Goal: Task Accomplishment & Management: Use online tool/utility

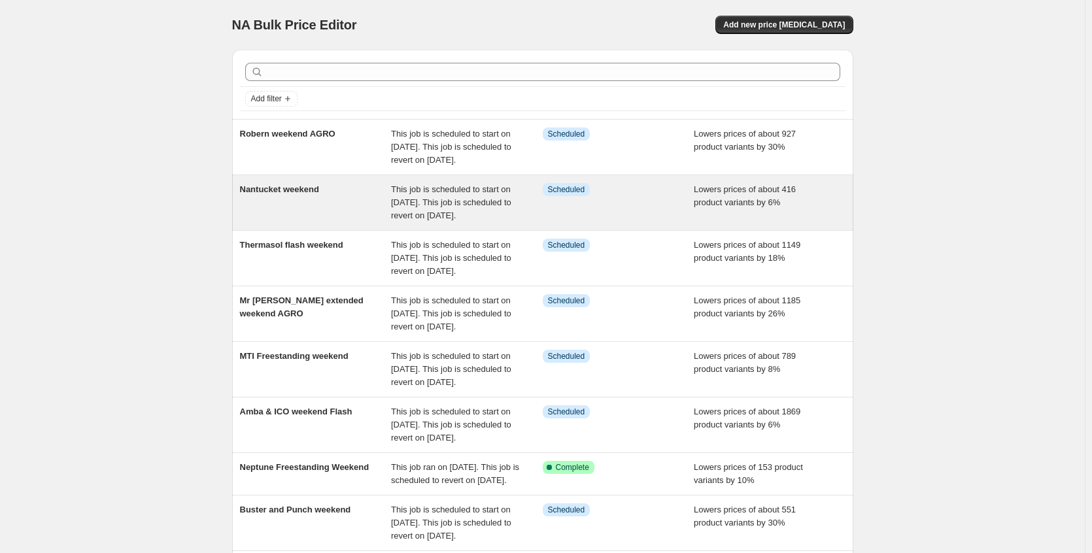
click at [398, 220] on span "This job is scheduled to start on [DATE]. This job is scheduled to revert on [D…" at bounding box center [451, 202] width 120 height 36
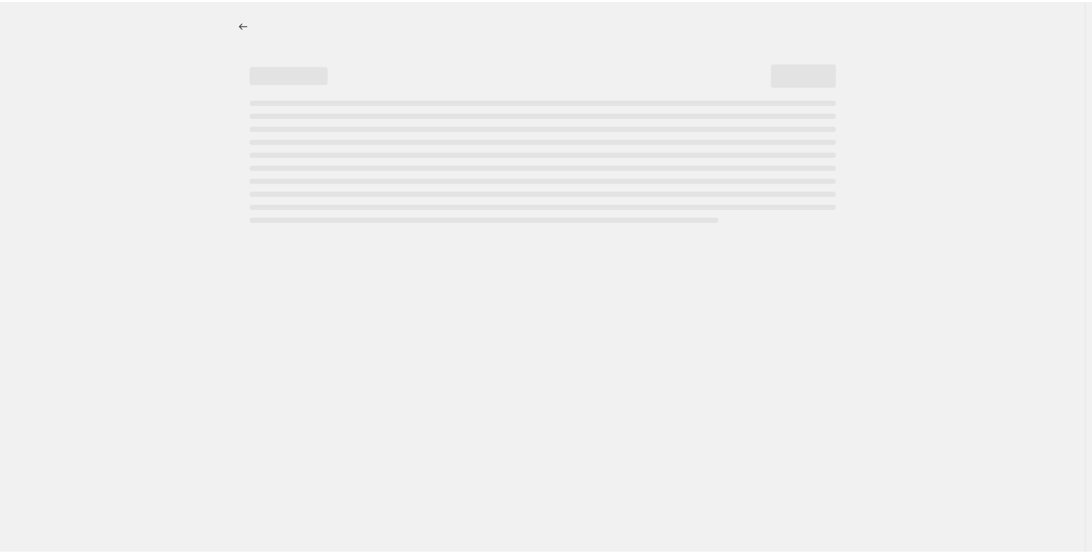
select select "percentage"
select select "no_change"
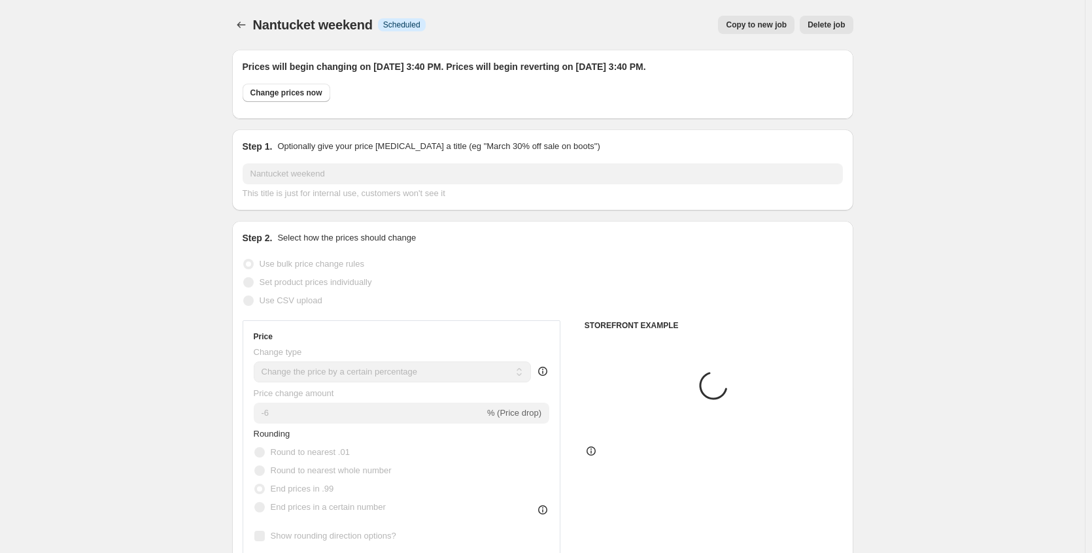
select select "collection"
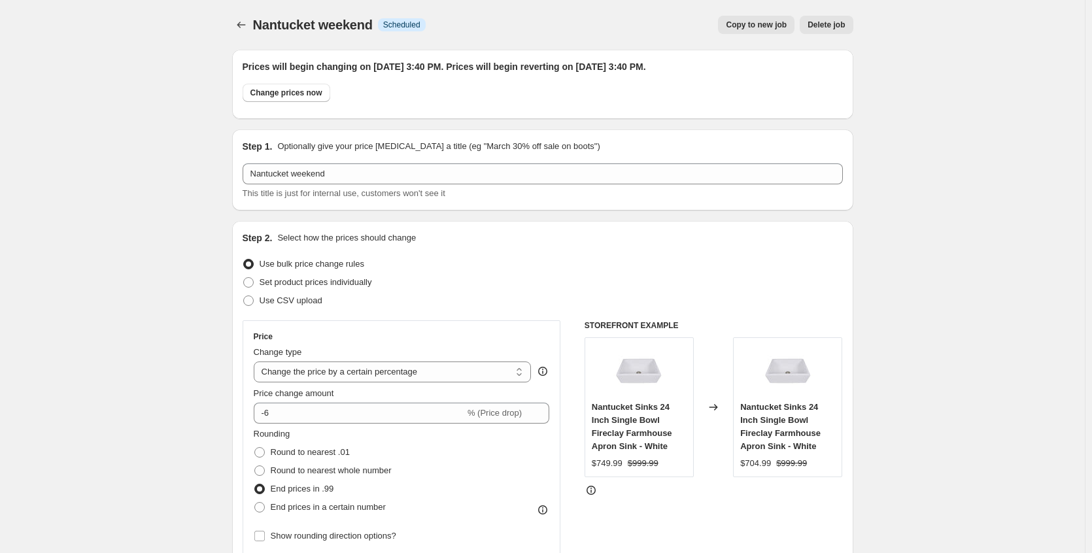
click at [305, 103] on div "Change prices now" at bounding box center [543, 96] width 601 height 25
click at [309, 96] on span "Change prices now" at bounding box center [287, 93] width 72 height 10
radio input "true"
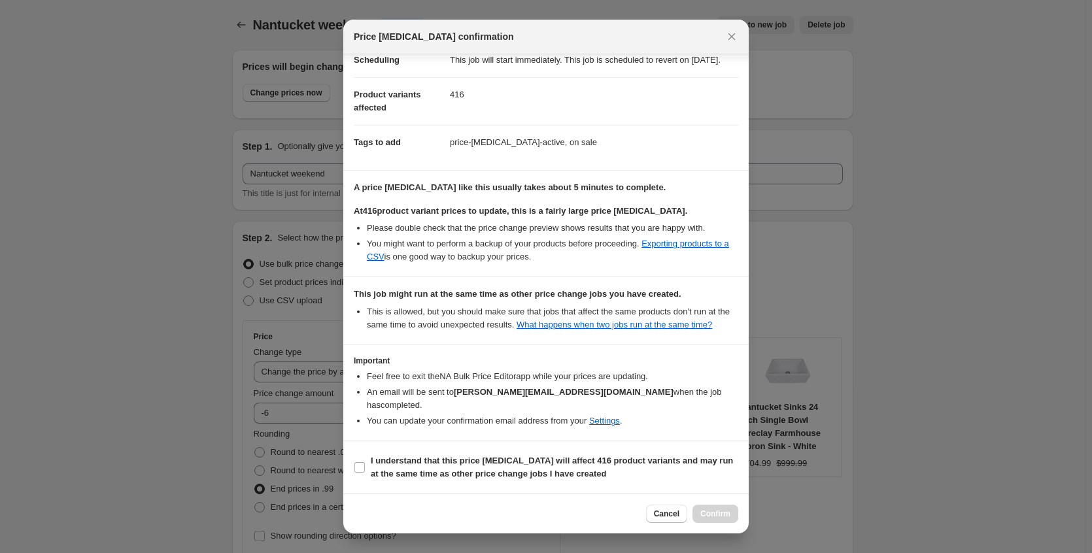
scroll to position [143, 0]
click at [536, 463] on b "I understand that this price [MEDICAL_DATA] will affect 416 product variants an…" at bounding box center [552, 467] width 362 height 23
click at [365, 463] on input "I understand that this price [MEDICAL_DATA] will affect 416 product variants an…" at bounding box center [360, 468] width 10 height 10
checkbox input "true"
click at [717, 512] on span "Confirm" at bounding box center [716, 514] width 30 height 10
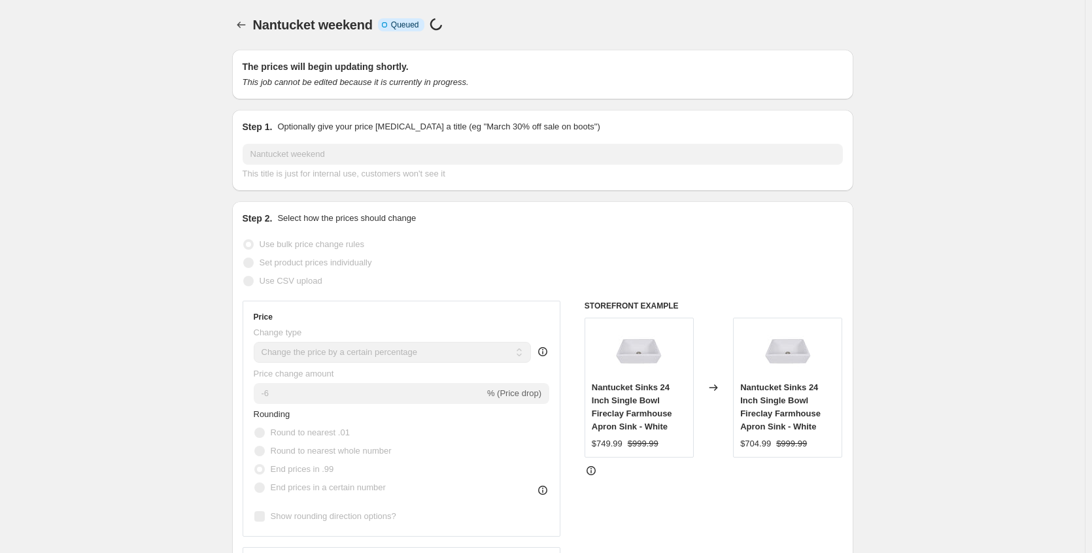
click at [250, 36] on div "Nantucket weekend. This page is ready Nantucket weekend Info Incomplete Queued …" at bounding box center [542, 25] width 621 height 50
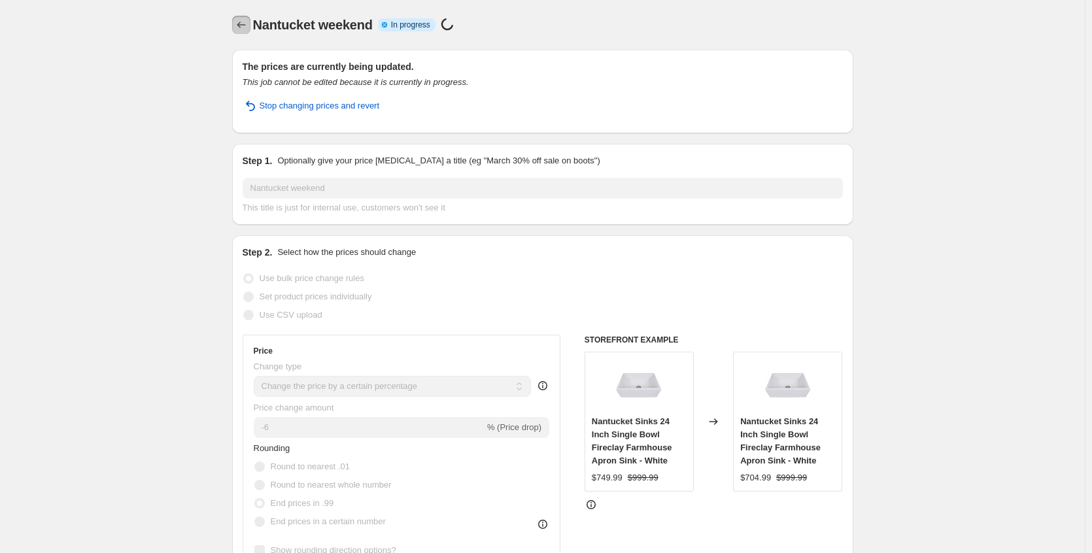
click at [247, 27] on icon "Price change jobs" at bounding box center [241, 24] width 13 height 13
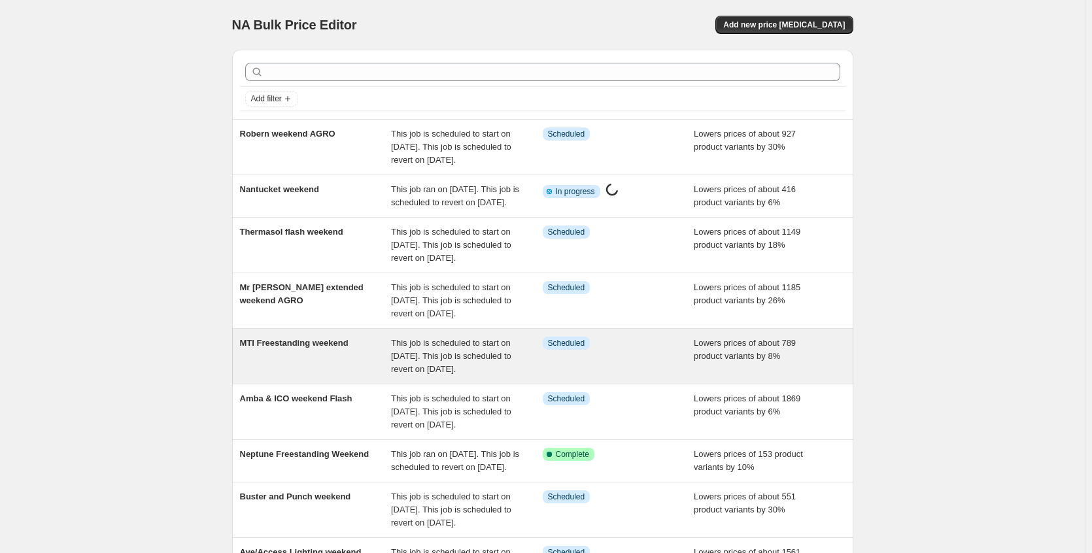
click at [428, 374] on span "This job is scheduled to start on [DATE]. This job is scheduled to revert on [D…" at bounding box center [451, 356] width 120 height 36
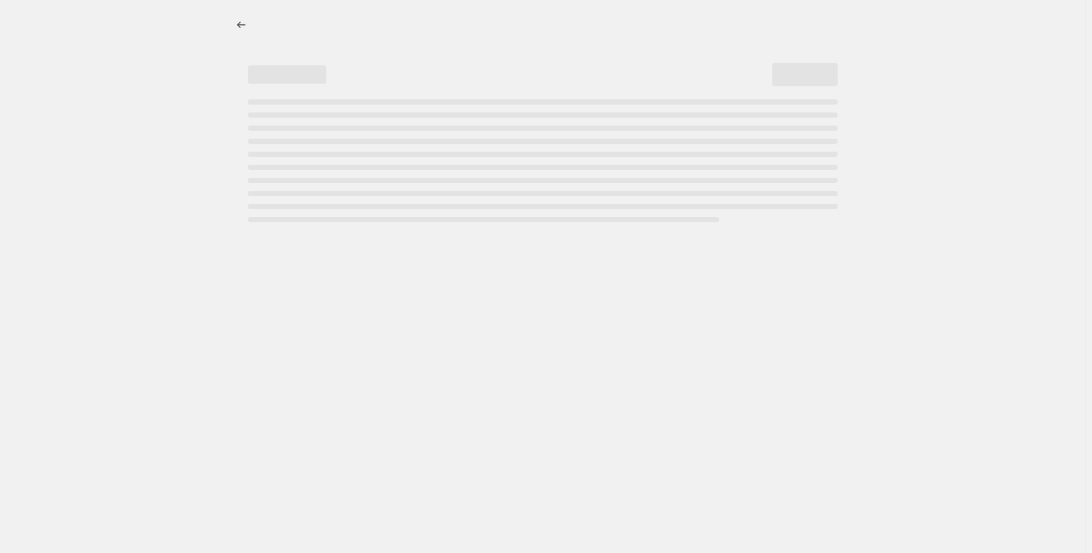
select select "percentage"
select select "no_change"
select select "collection"
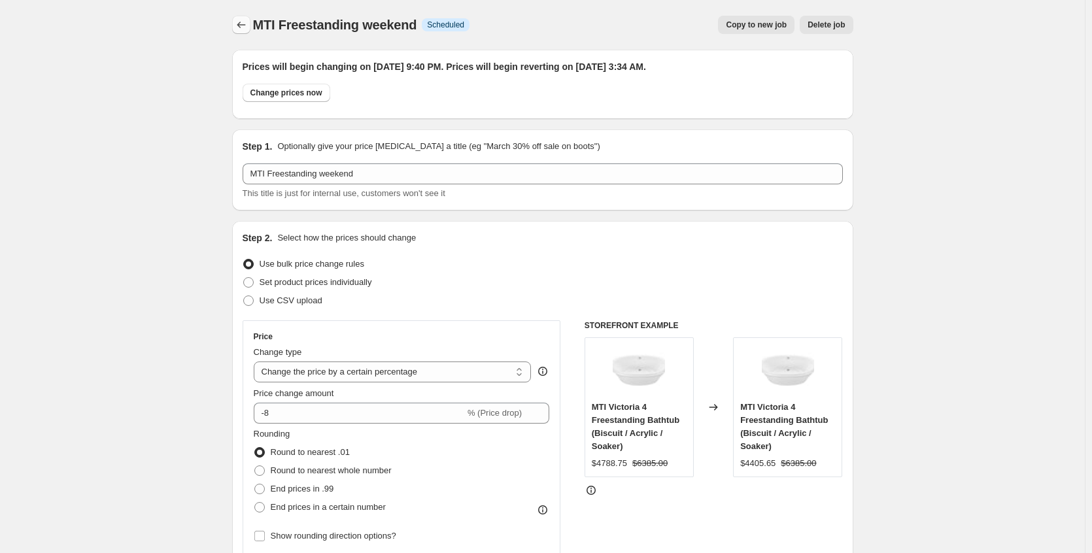
click at [251, 24] on button "Price change jobs" at bounding box center [241, 25] width 18 height 18
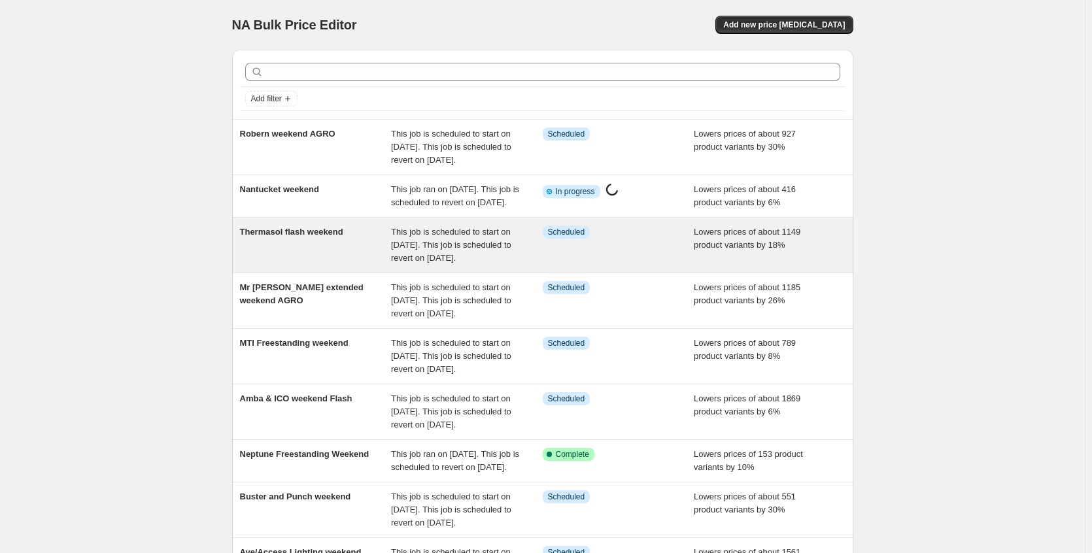
click at [345, 265] on div "Thermasol flash weekend" at bounding box center [316, 245] width 152 height 39
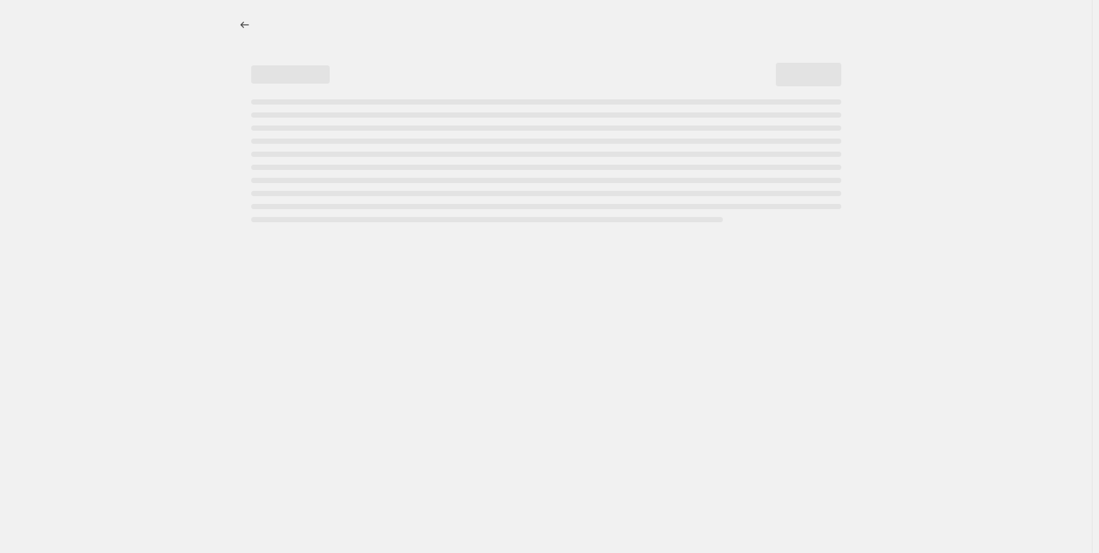
select select "percentage"
select select "no_change"
select select "collection"
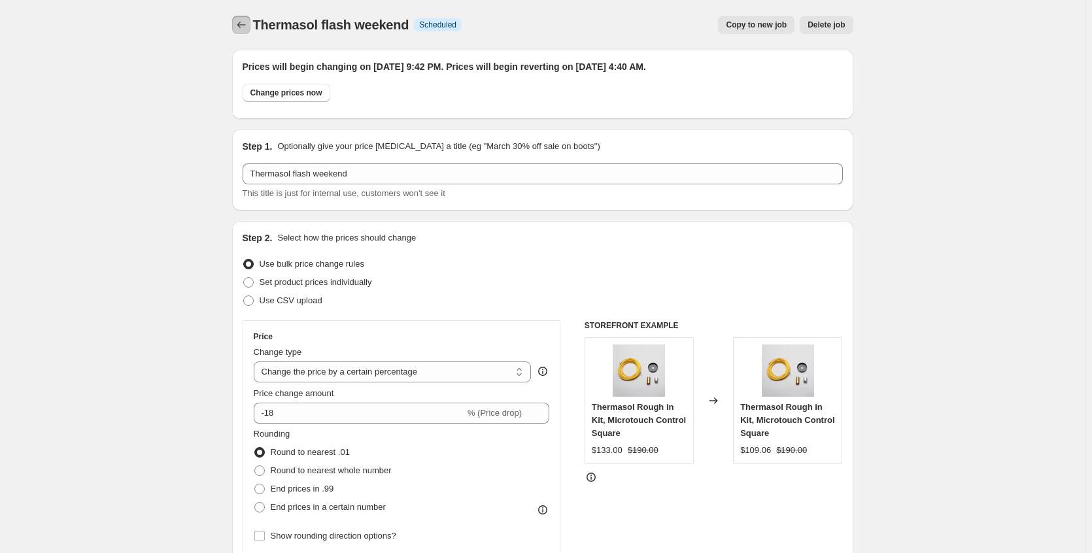
click at [242, 30] on icon "Price change jobs" at bounding box center [241, 24] width 13 height 13
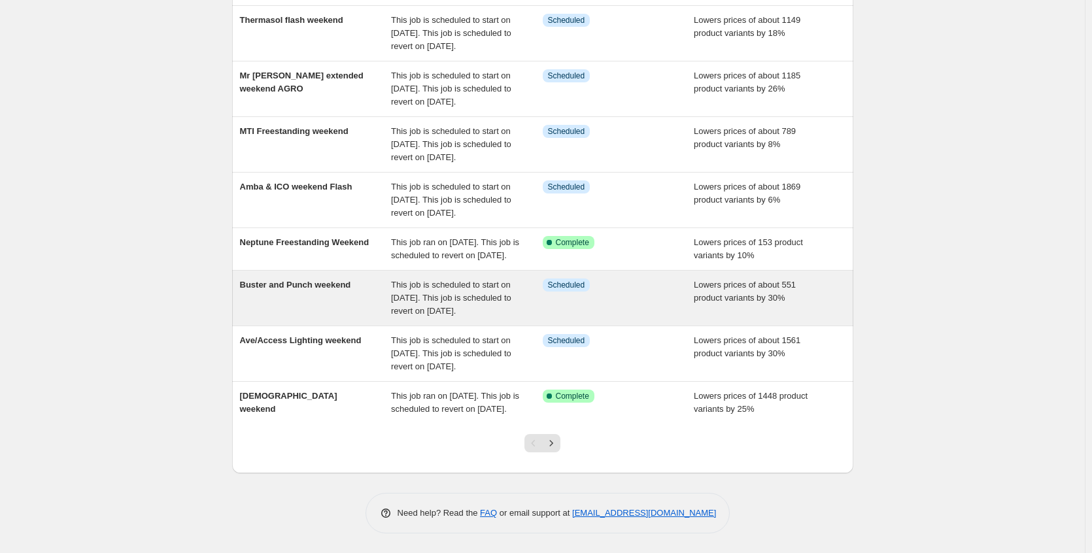
scroll to position [327, 0]
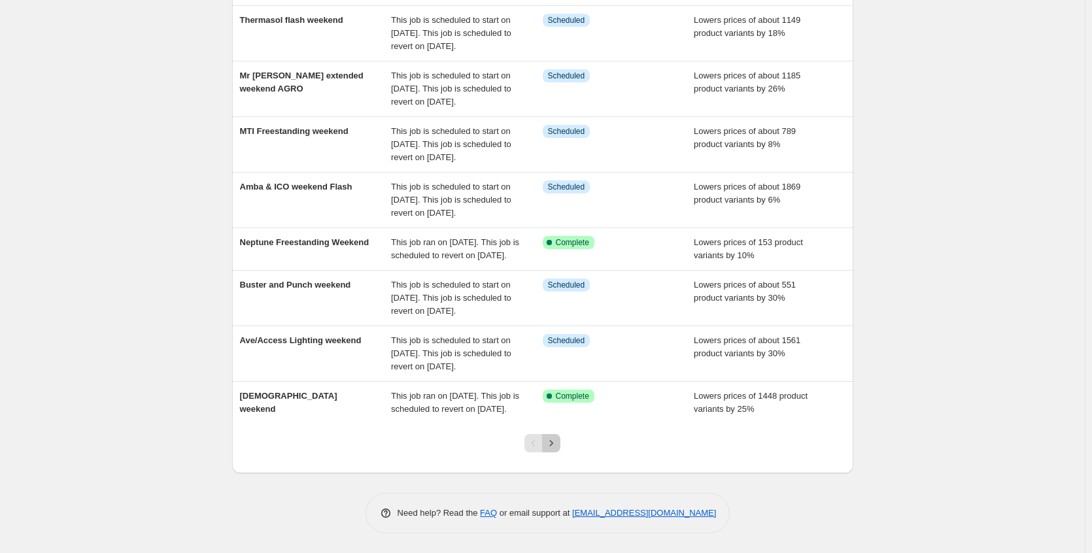
click at [558, 450] on icon "Next" at bounding box center [551, 443] width 13 height 13
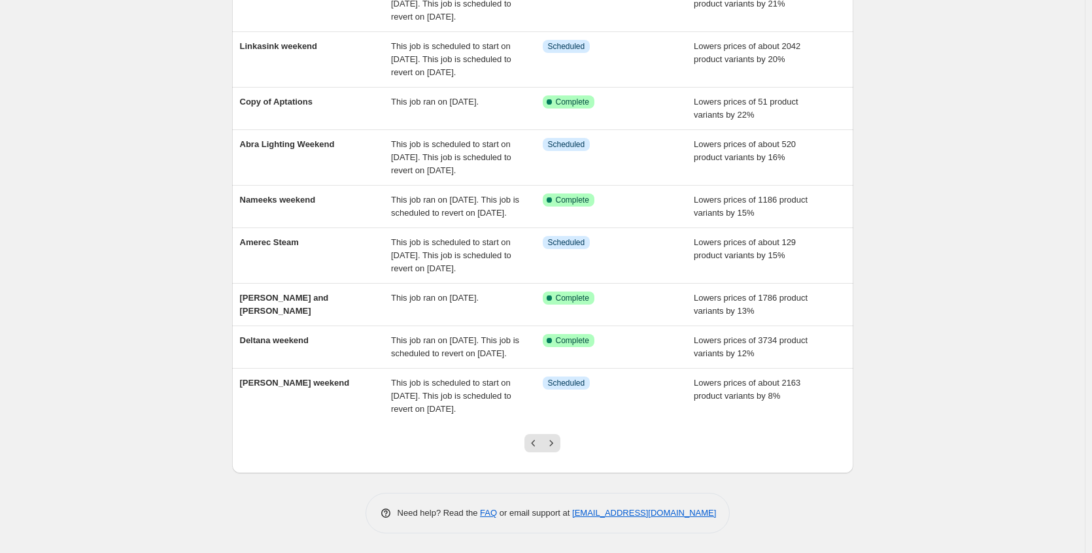
scroll to position [262, 0]
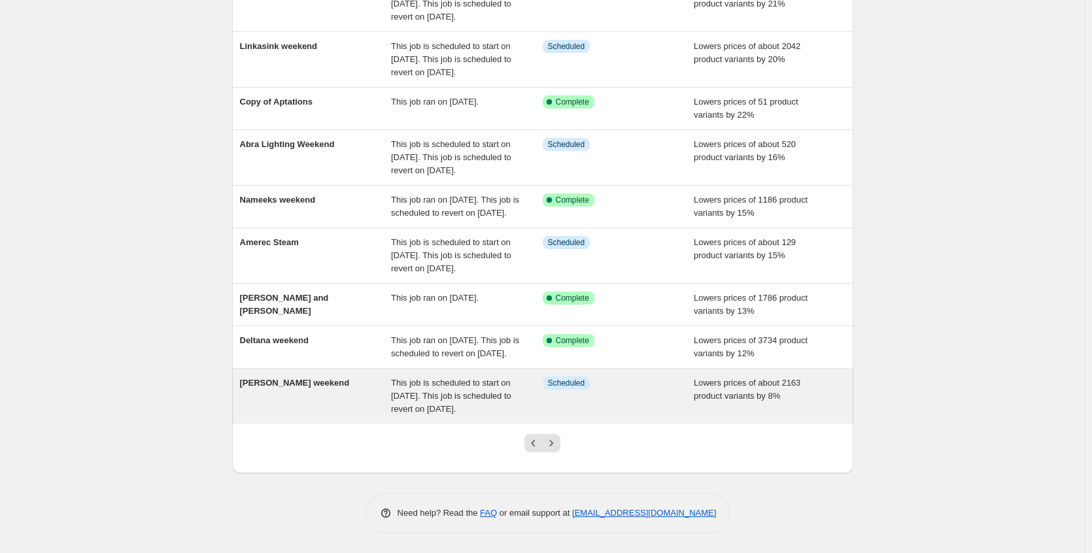
click at [570, 416] on div "Info Scheduled" at bounding box center [619, 396] width 152 height 39
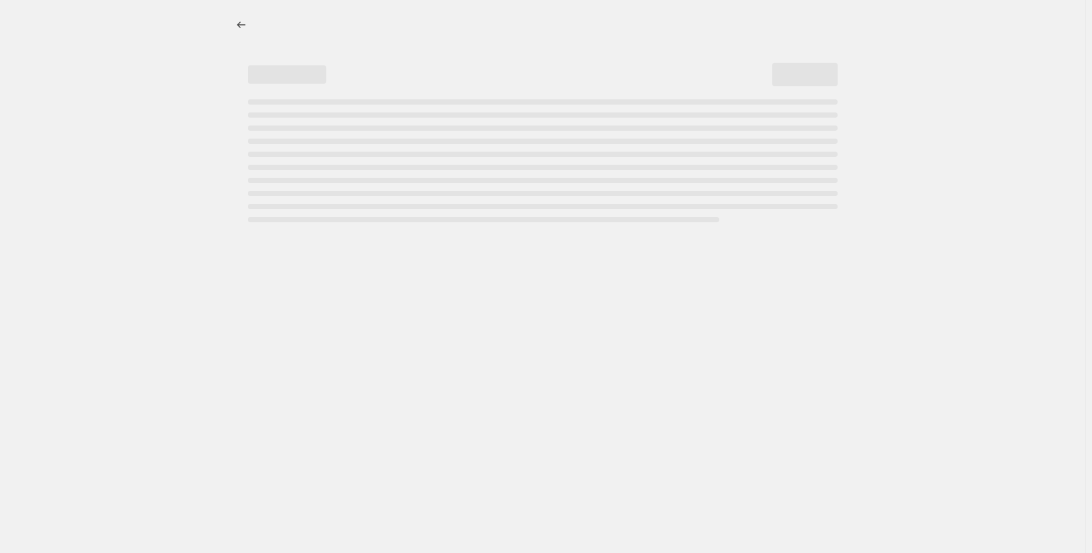
select select "percentage"
select select "no_change"
select select "collection"
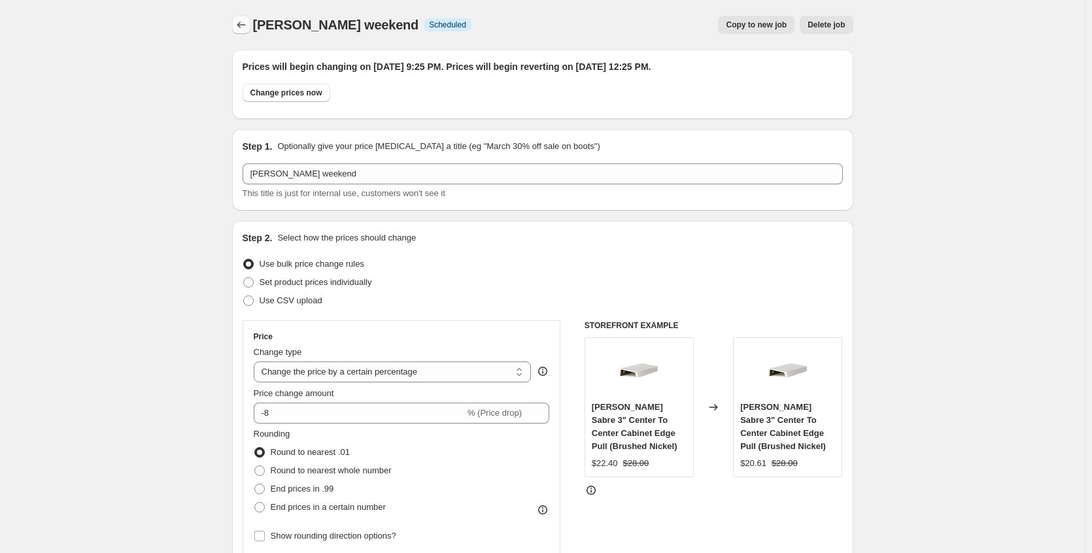
click at [251, 26] on button "Price change jobs" at bounding box center [241, 25] width 18 height 18
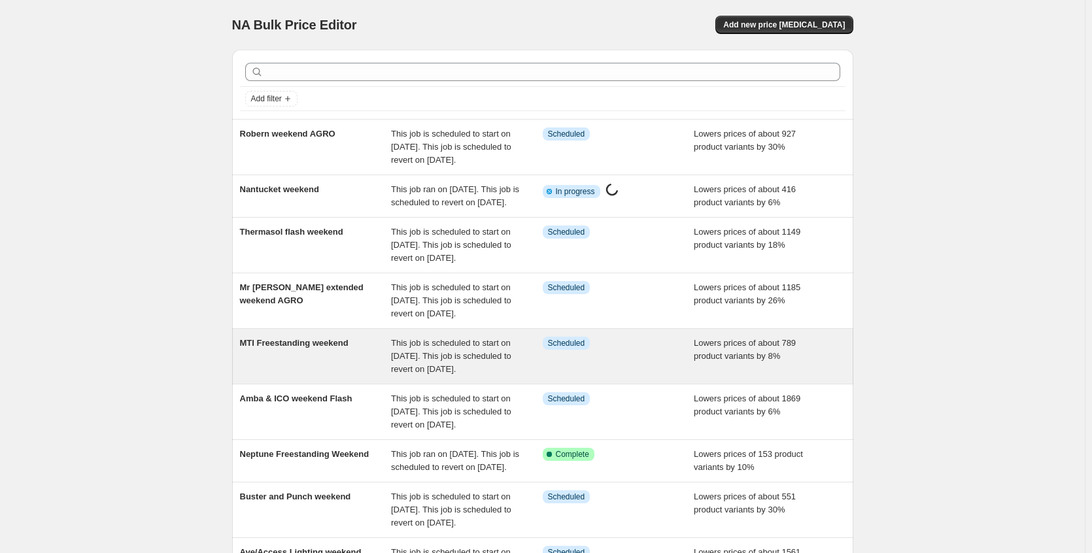
click at [526, 376] on div "This job is scheduled to start on [DATE]. This job is scheduled to revert on [D…" at bounding box center [467, 356] width 152 height 39
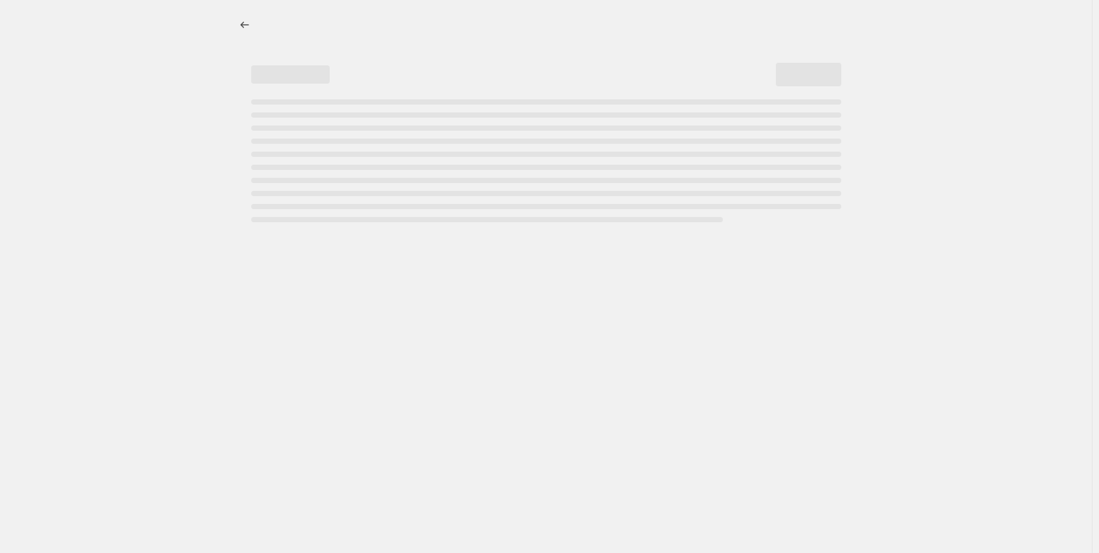
select select "percentage"
select select "no_change"
select select "collection"
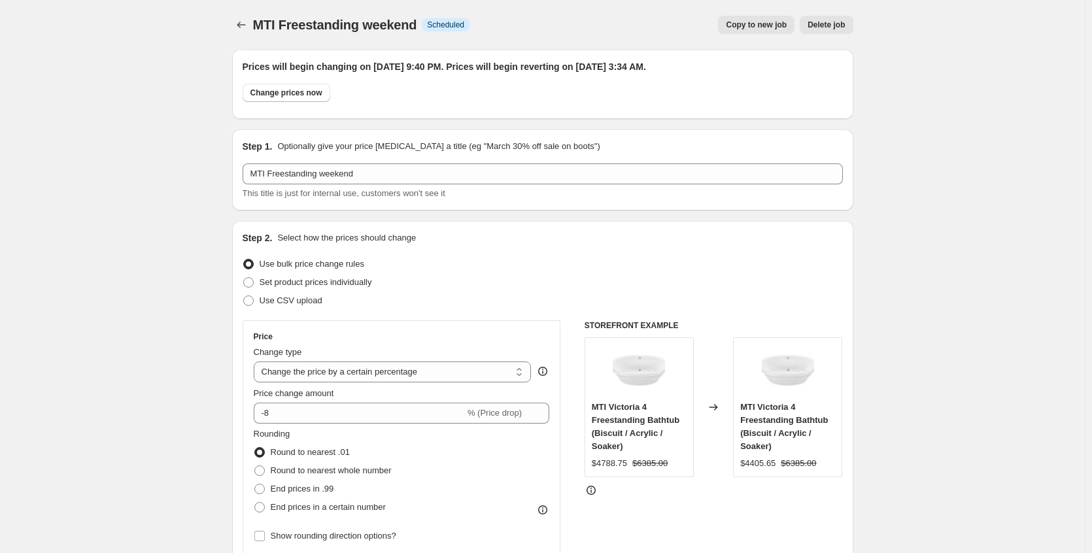
click at [306, 104] on div "Change prices now" at bounding box center [543, 96] width 601 height 25
click at [309, 96] on span "Change prices now" at bounding box center [287, 93] width 72 height 10
radio input "true"
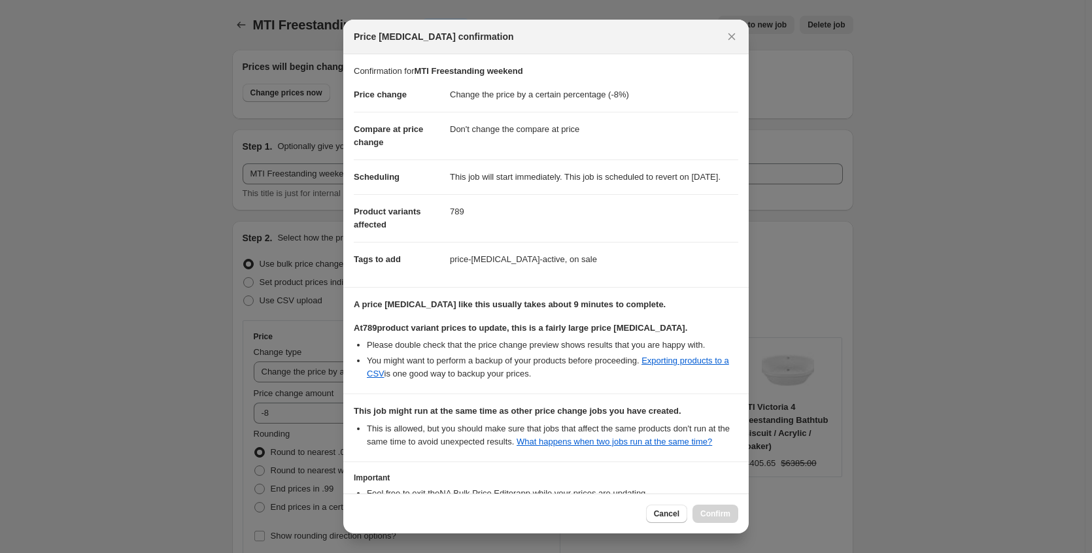
scroll to position [143, 0]
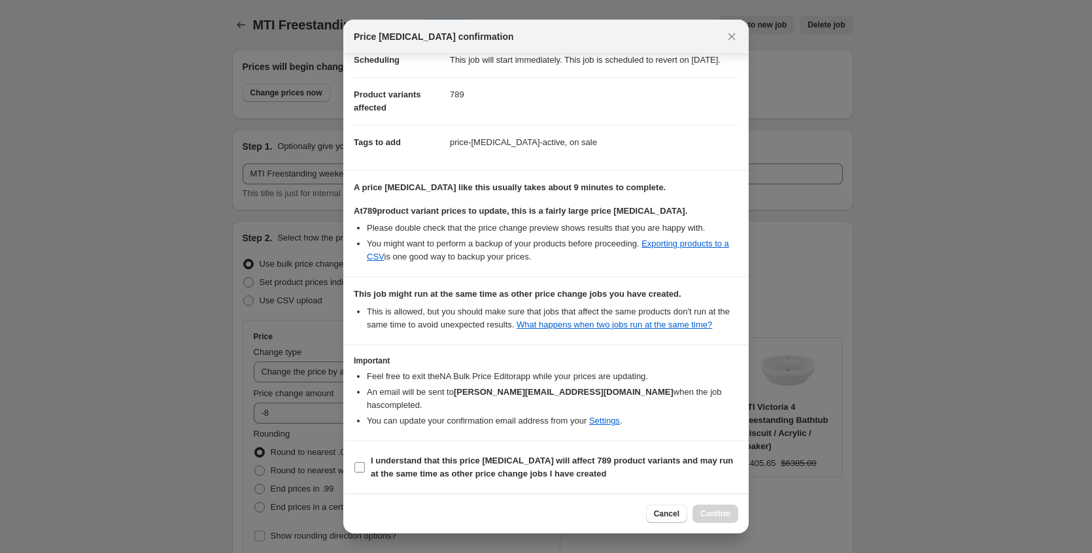
click at [527, 466] on b "I understand that this price [MEDICAL_DATA] will affect 789 product variants an…" at bounding box center [552, 467] width 362 height 23
click at [365, 466] on input "I understand that this price [MEDICAL_DATA] will affect 789 product variants an…" at bounding box center [360, 468] width 10 height 10
checkbox input "true"
click at [723, 515] on span "Confirm" at bounding box center [716, 514] width 30 height 10
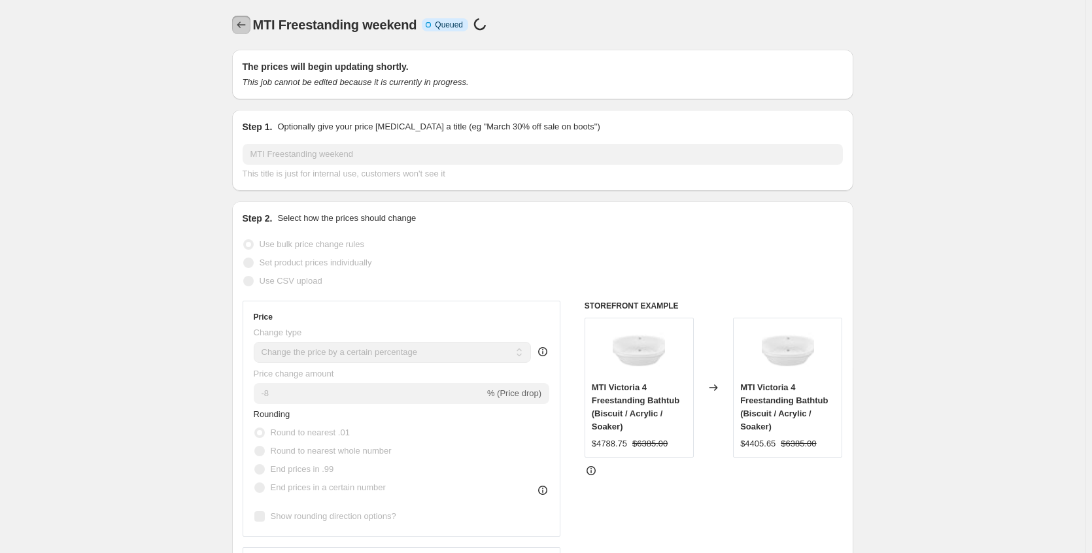
click at [239, 20] on icon "Price change jobs" at bounding box center [241, 24] width 13 height 13
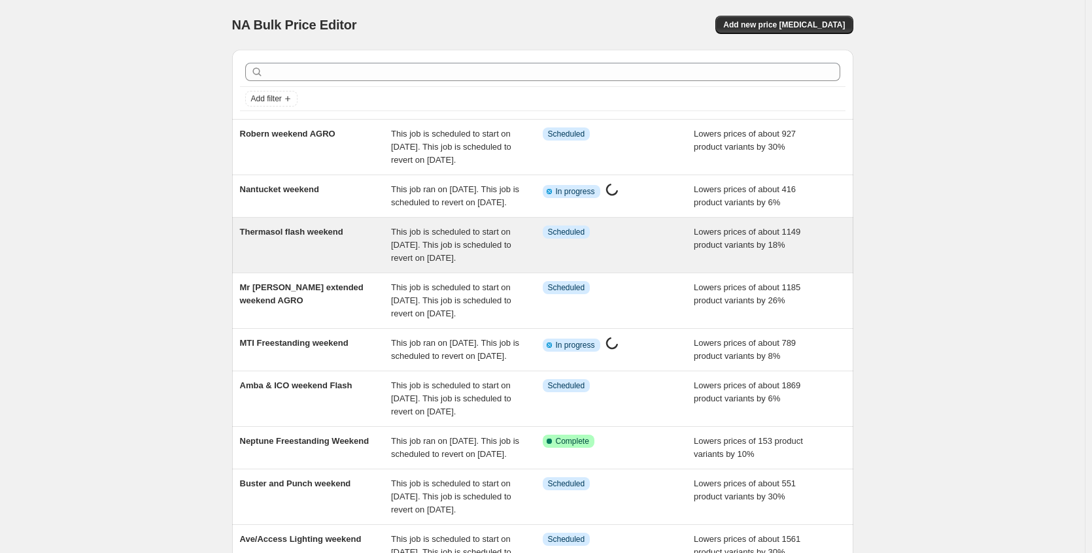
click at [387, 265] on div "Thermasol flash weekend" at bounding box center [316, 245] width 152 height 39
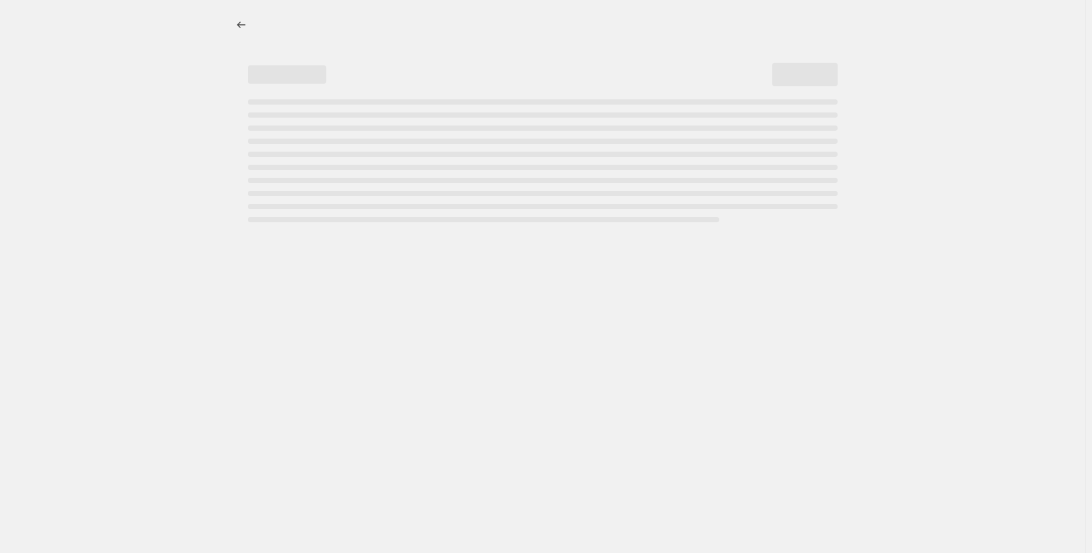
select select "percentage"
select select "no_change"
select select "collection"
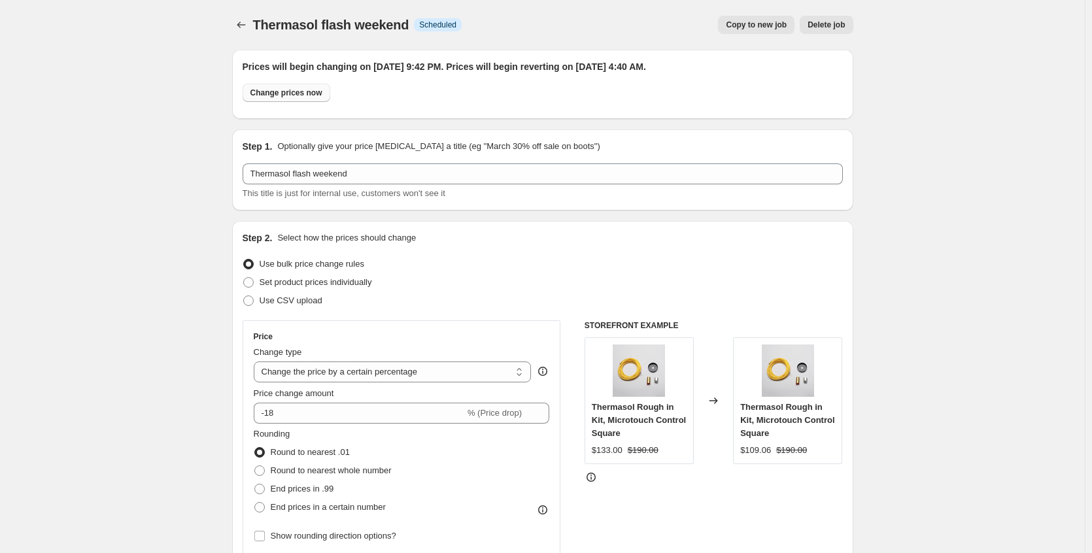
click at [312, 94] on span "Change prices now" at bounding box center [287, 93] width 72 height 10
radio input "true"
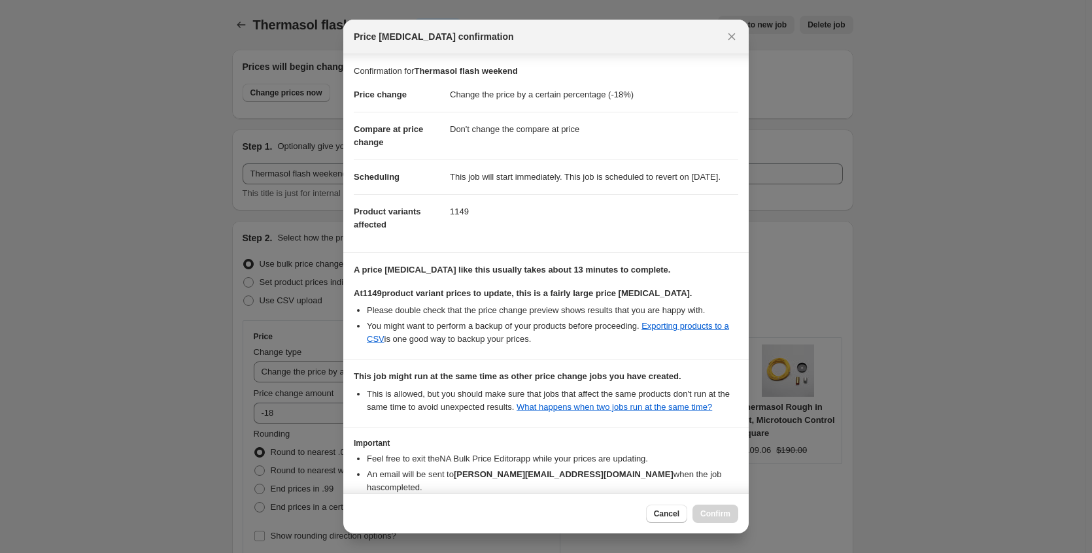
scroll to position [109, 0]
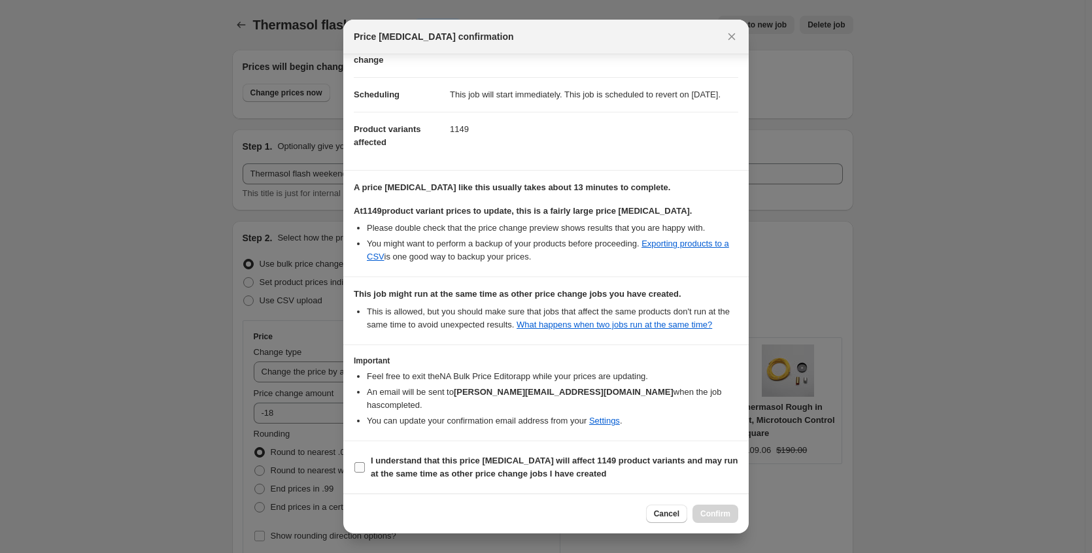
click at [511, 473] on b "I understand that this price [MEDICAL_DATA] will affect 1149 product variants a…" at bounding box center [555, 467] width 368 height 23
click at [365, 473] on input "I understand that this price [MEDICAL_DATA] will affect 1149 product variants a…" at bounding box center [360, 468] width 10 height 10
checkbox input "true"
click at [713, 513] on span "Confirm" at bounding box center [716, 514] width 30 height 10
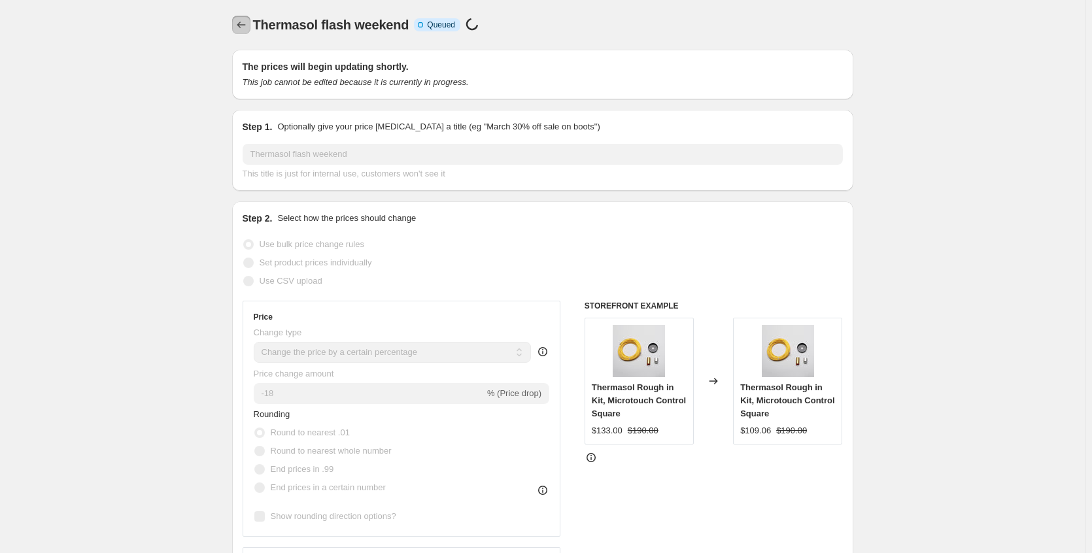
click at [248, 29] on icon "Price change jobs" at bounding box center [241, 24] width 13 height 13
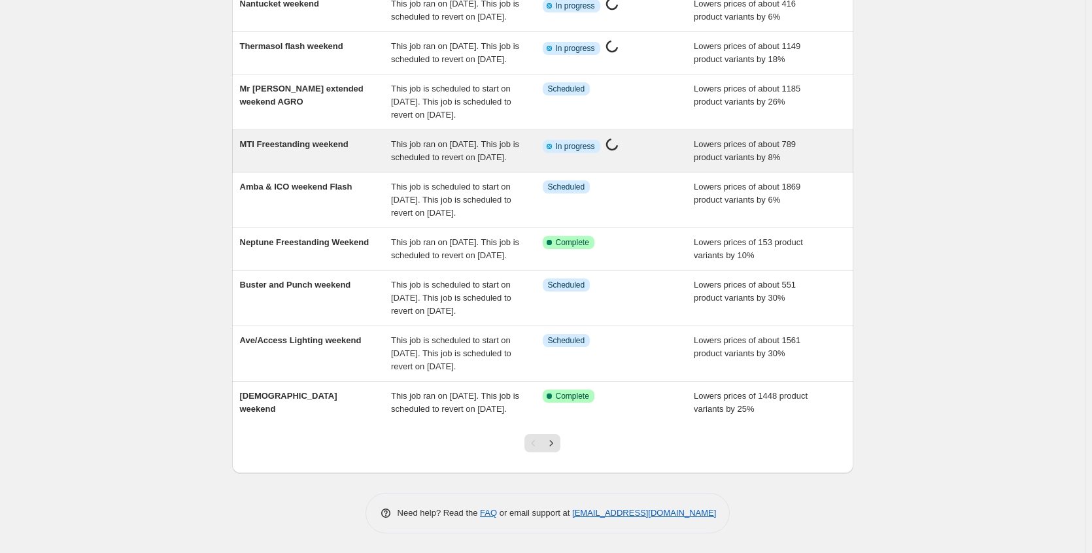
scroll to position [317, 0]
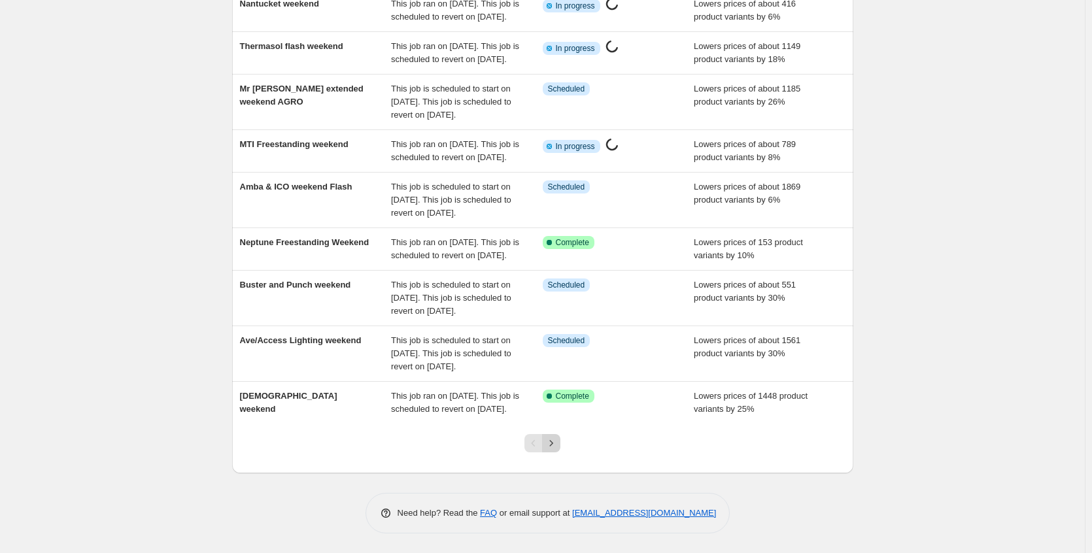
click at [552, 444] on icon "Next" at bounding box center [551, 443] width 13 height 13
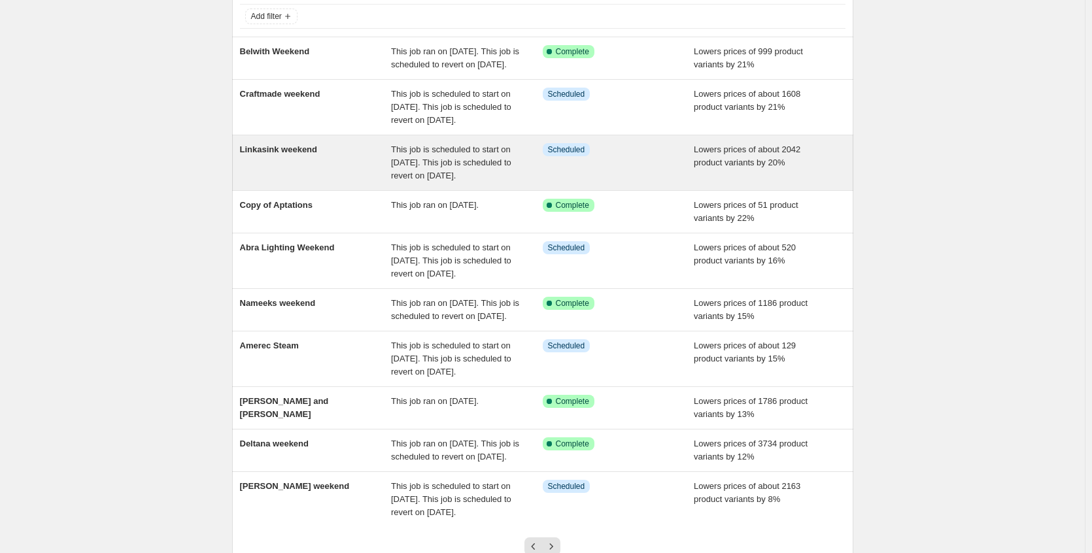
scroll to position [262, 0]
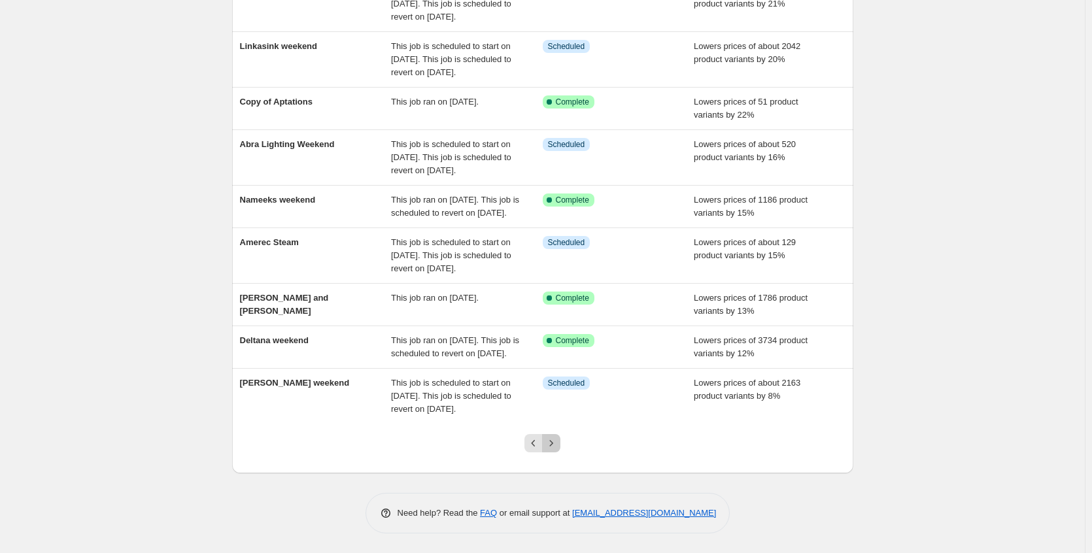
click at [558, 450] on icon "Next" at bounding box center [551, 443] width 13 height 13
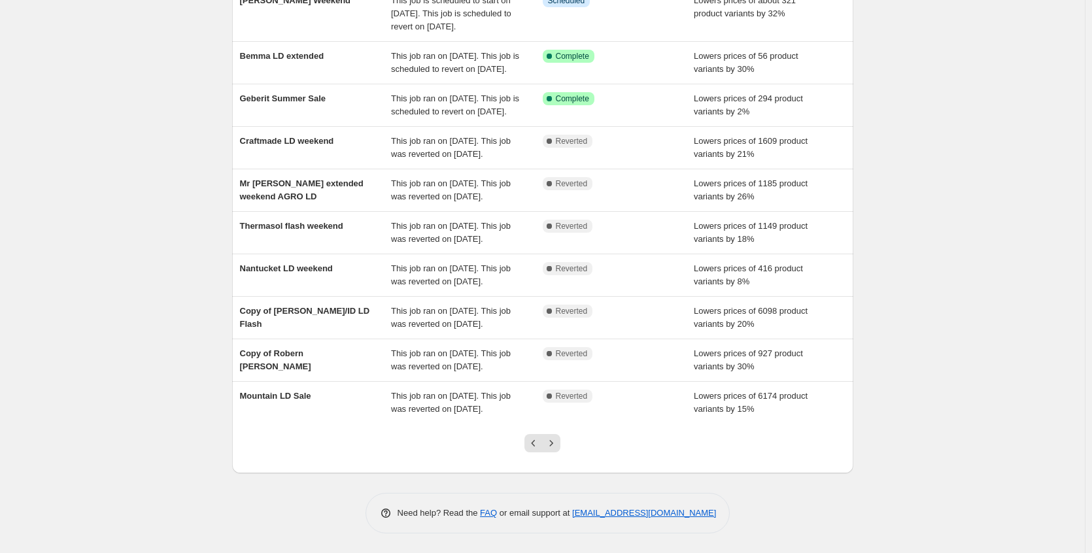
scroll to position [0, 0]
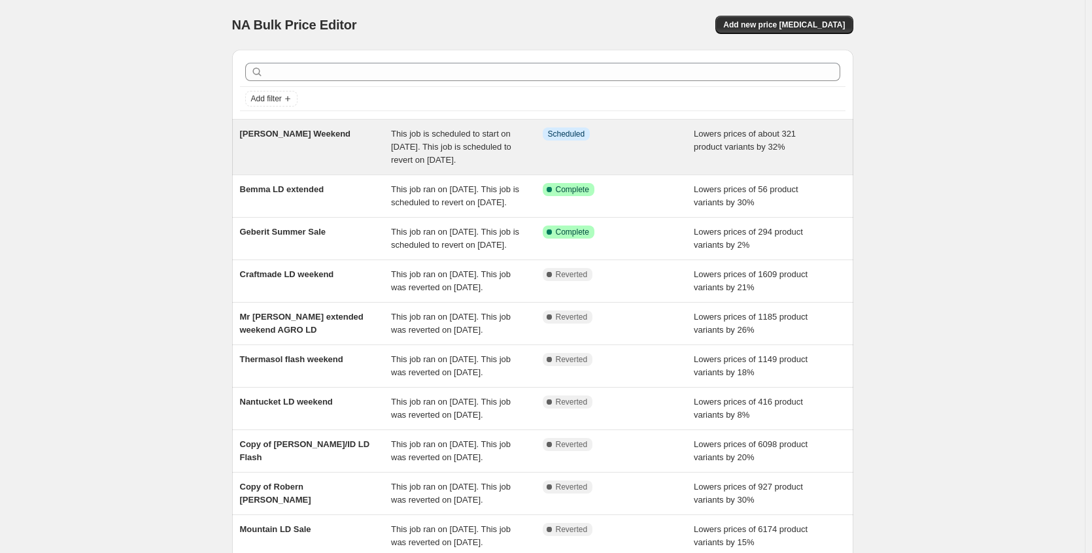
click at [512, 158] on div "This job is scheduled to start on [DATE]. This job is scheduled to revert on [D…" at bounding box center [467, 147] width 152 height 39
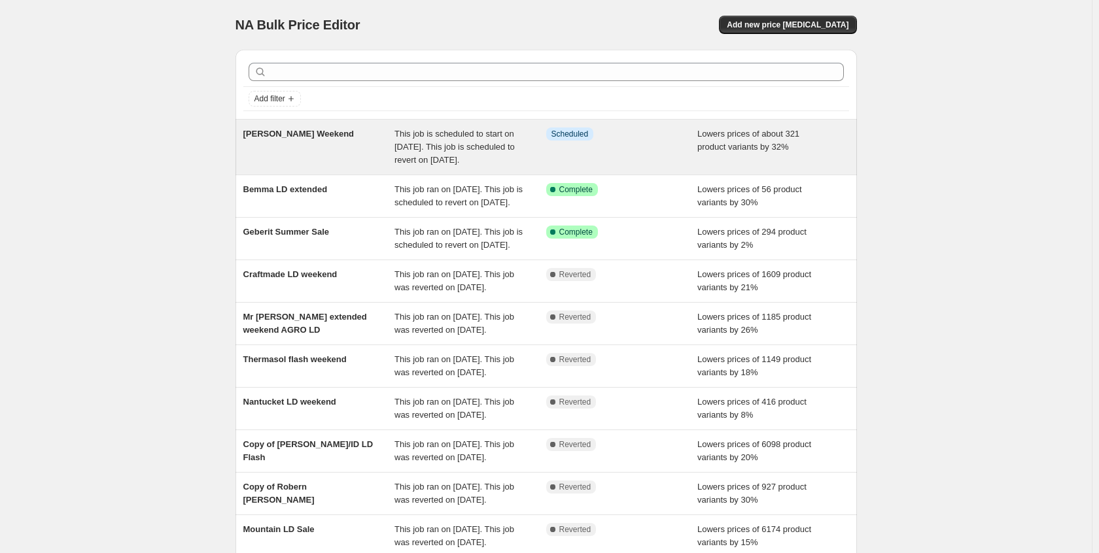
select select "percentage"
select select "no_change"
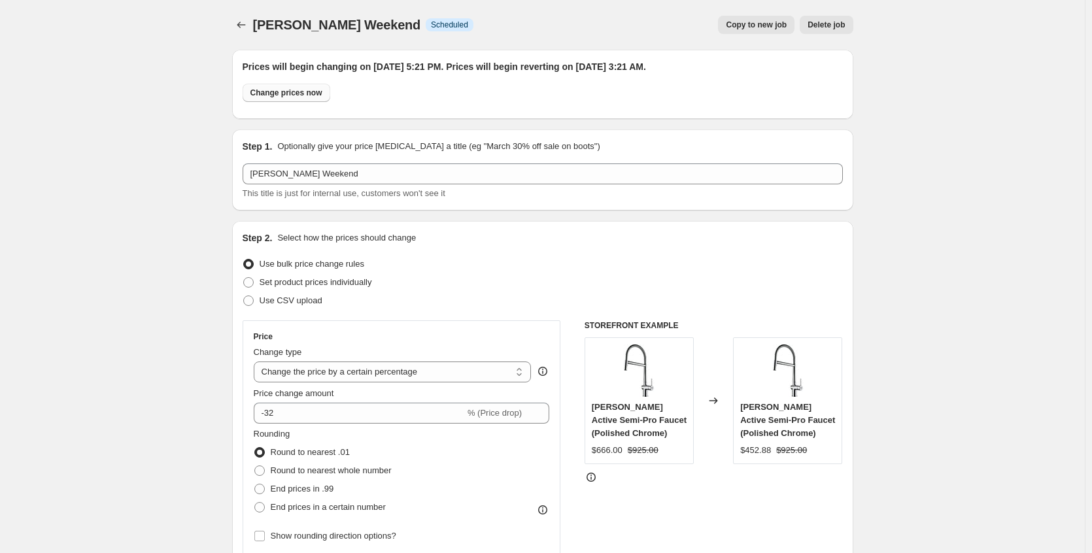
click at [300, 97] on span "Change prices now" at bounding box center [287, 93] width 72 height 10
radio input "true"
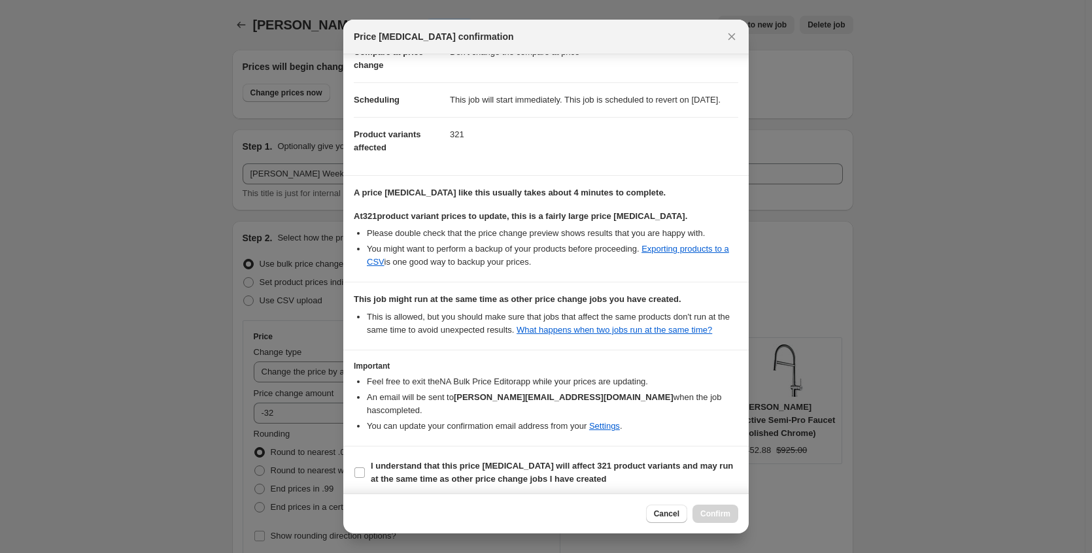
scroll to position [109, 0]
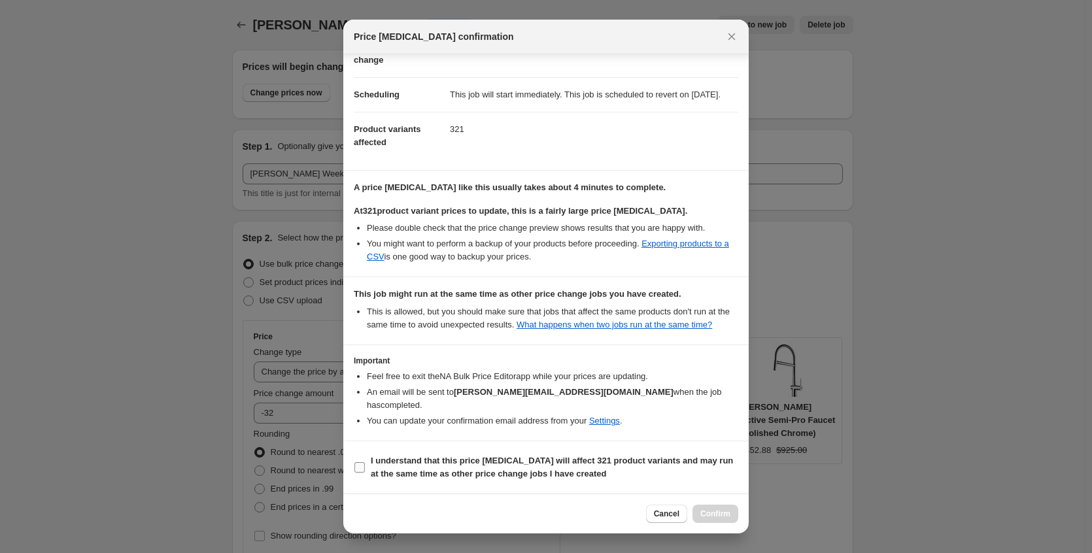
click at [488, 468] on span "I understand that this price [MEDICAL_DATA] will affect 321 product variants an…" at bounding box center [555, 468] width 368 height 26
click at [365, 468] on input "I understand that this price [MEDICAL_DATA] will affect 321 product variants an…" at bounding box center [360, 468] width 10 height 10
checkbox input "true"
click at [707, 515] on span "Confirm" at bounding box center [716, 514] width 30 height 10
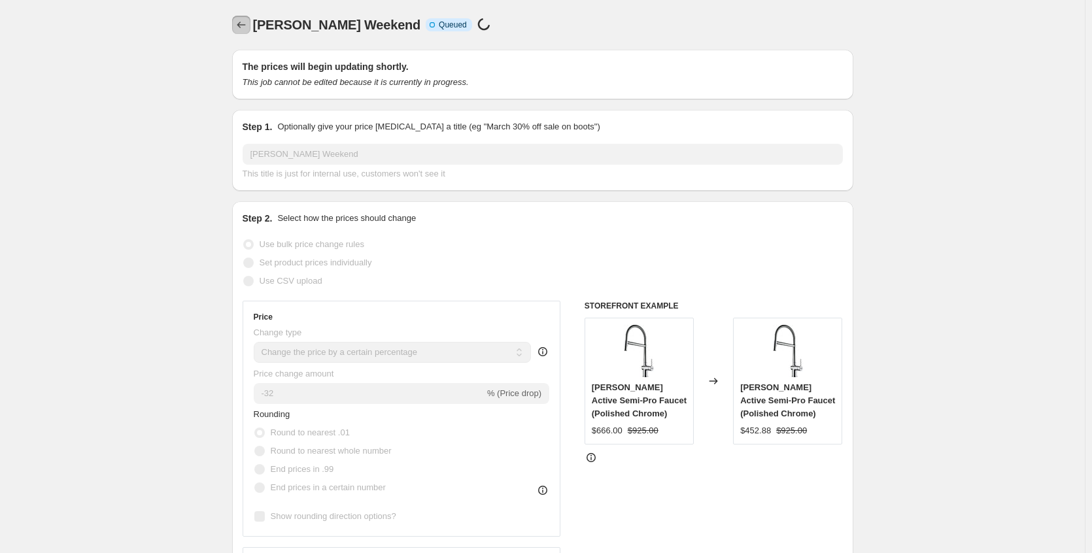
click at [243, 32] on button "Price change jobs" at bounding box center [241, 25] width 18 height 18
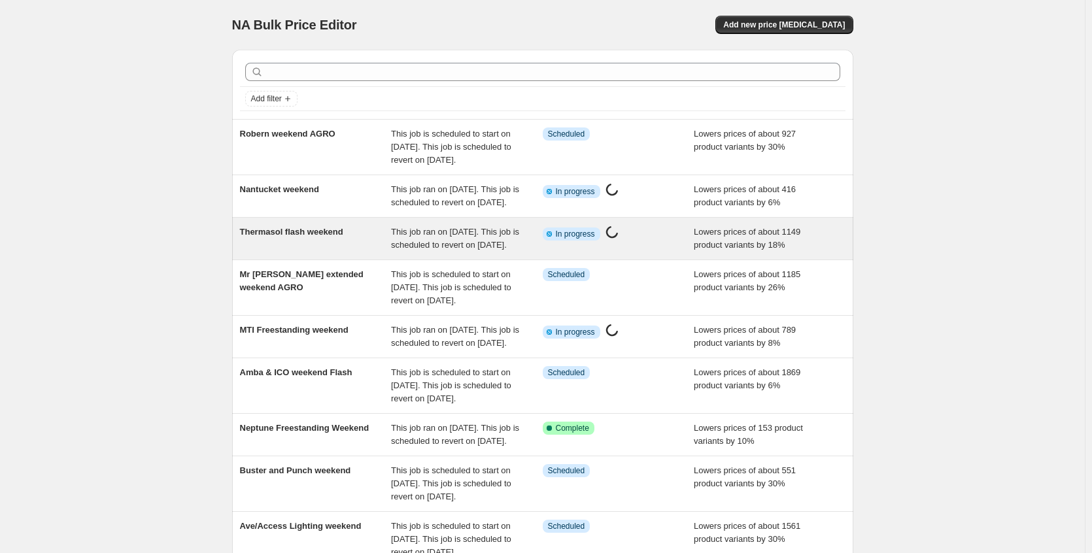
scroll to position [317, 0]
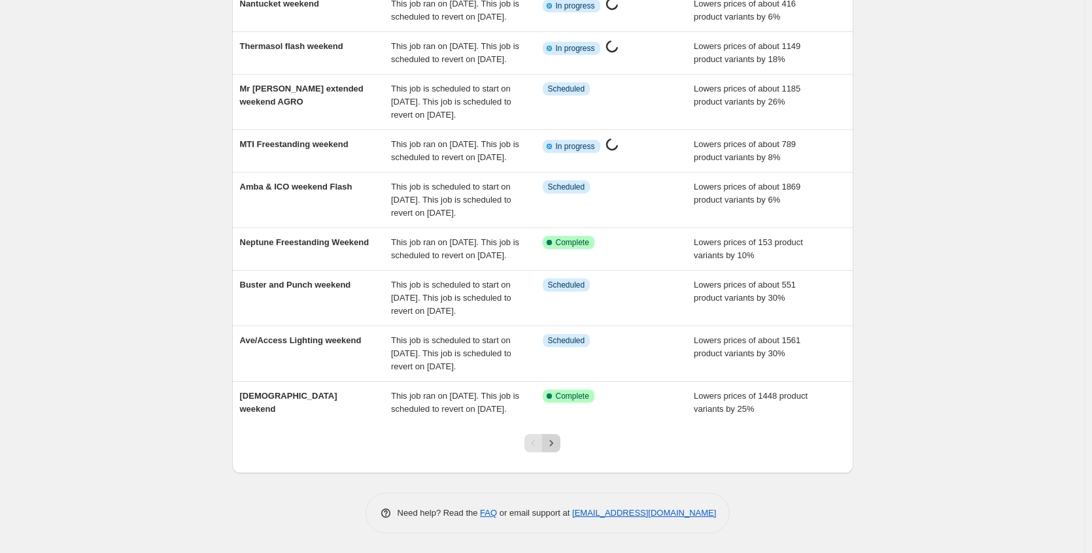
click at [554, 440] on icon "Next" at bounding box center [551, 443] width 13 height 13
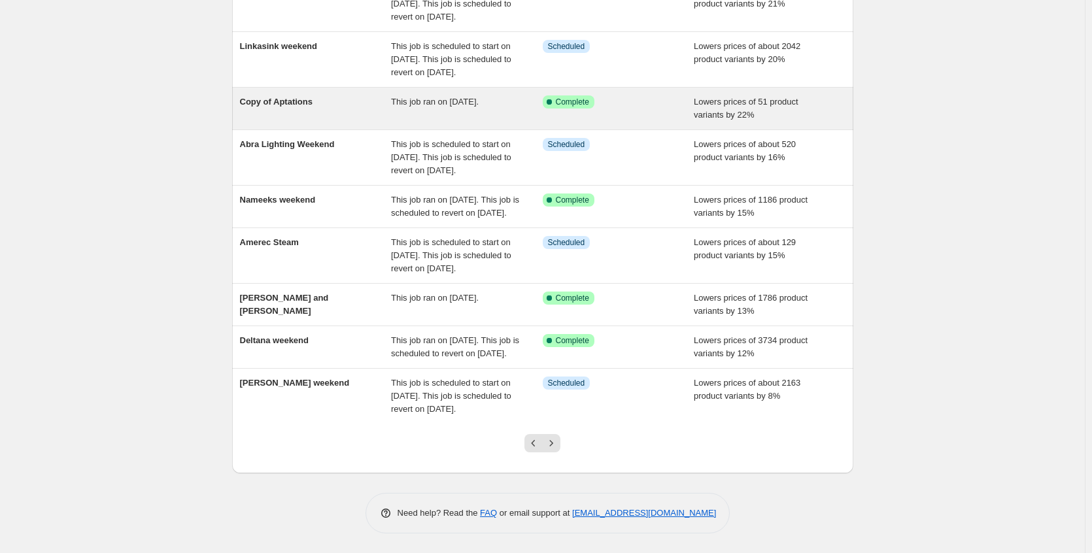
scroll to position [290, 0]
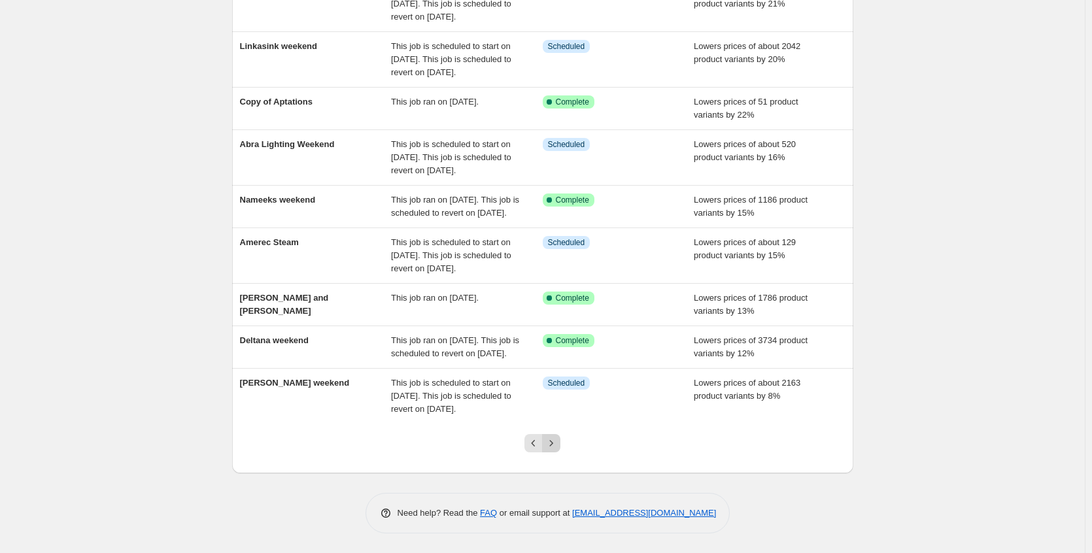
click at [553, 442] on icon "Next" at bounding box center [551, 443] width 13 height 13
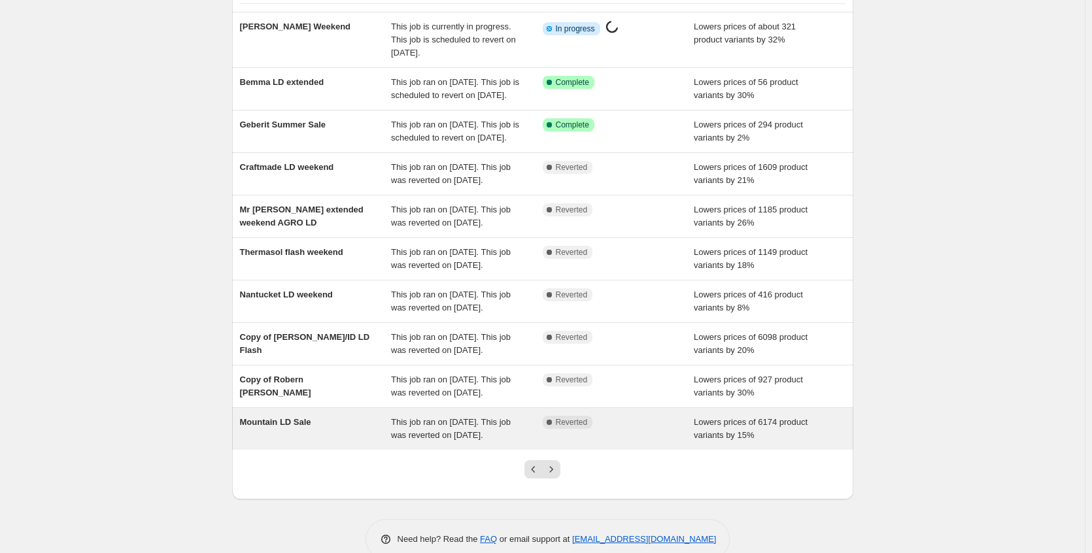
scroll to position [251, 0]
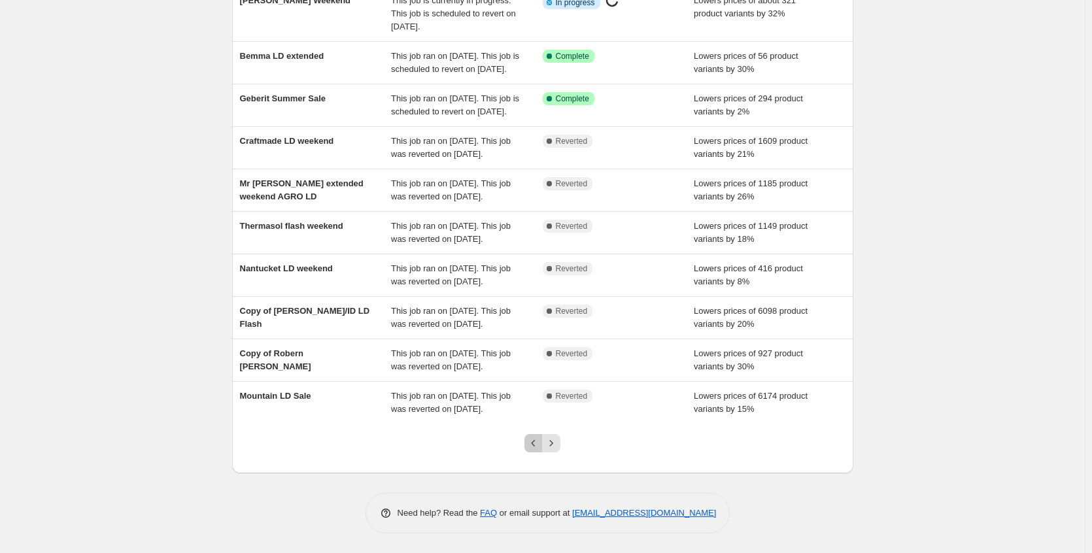
click at [536, 444] on icon "Previous" at bounding box center [533, 443] width 13 height 13
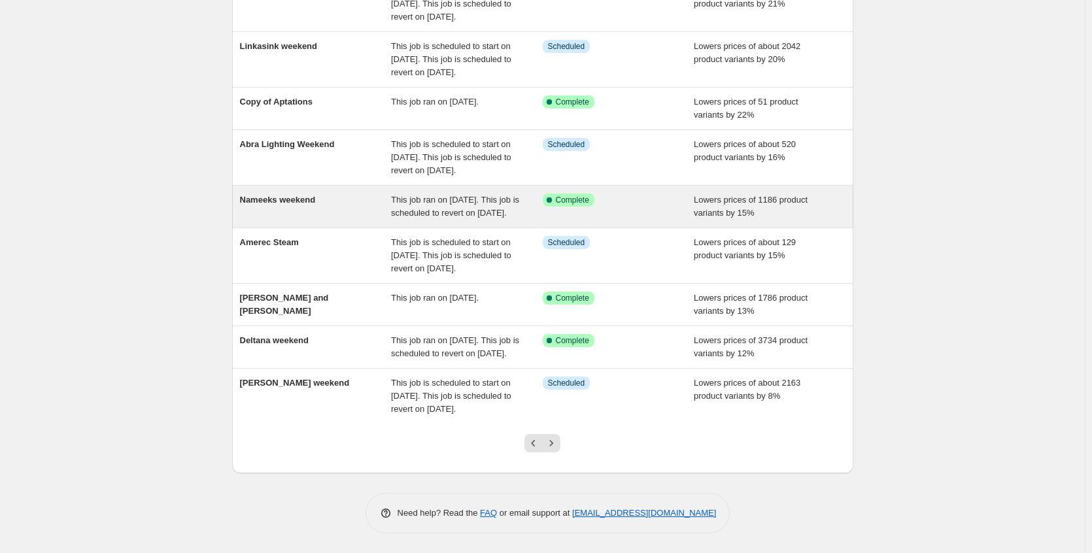
scroll to position [0, 0]
